Goal: Find specific page/section: Find specific page/section

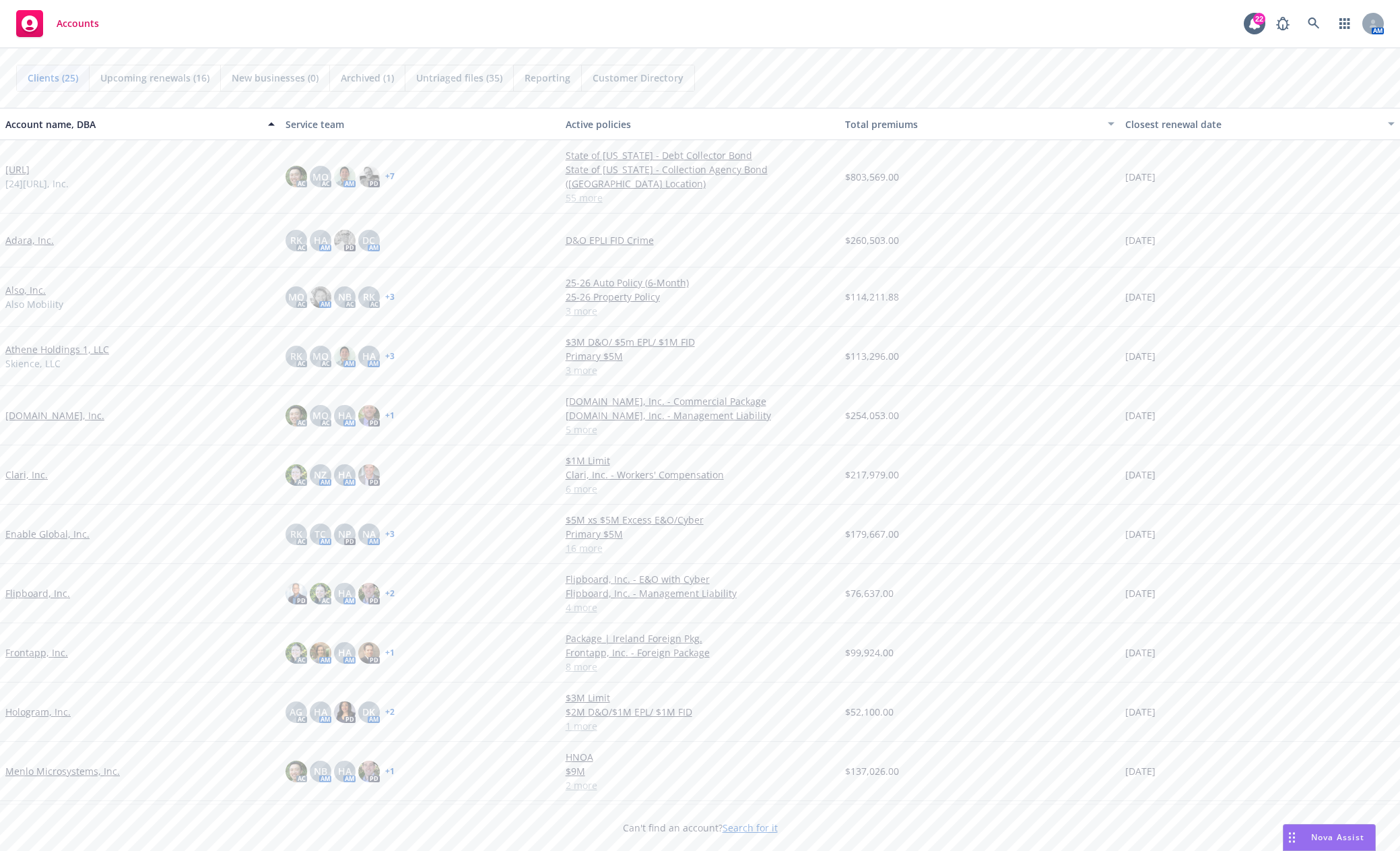
click at [20, 172] on link "[URL]" at bounding box center [17, 169] width 24 height 14
